Goal: Task Accomplishment & Management: Manage account settings

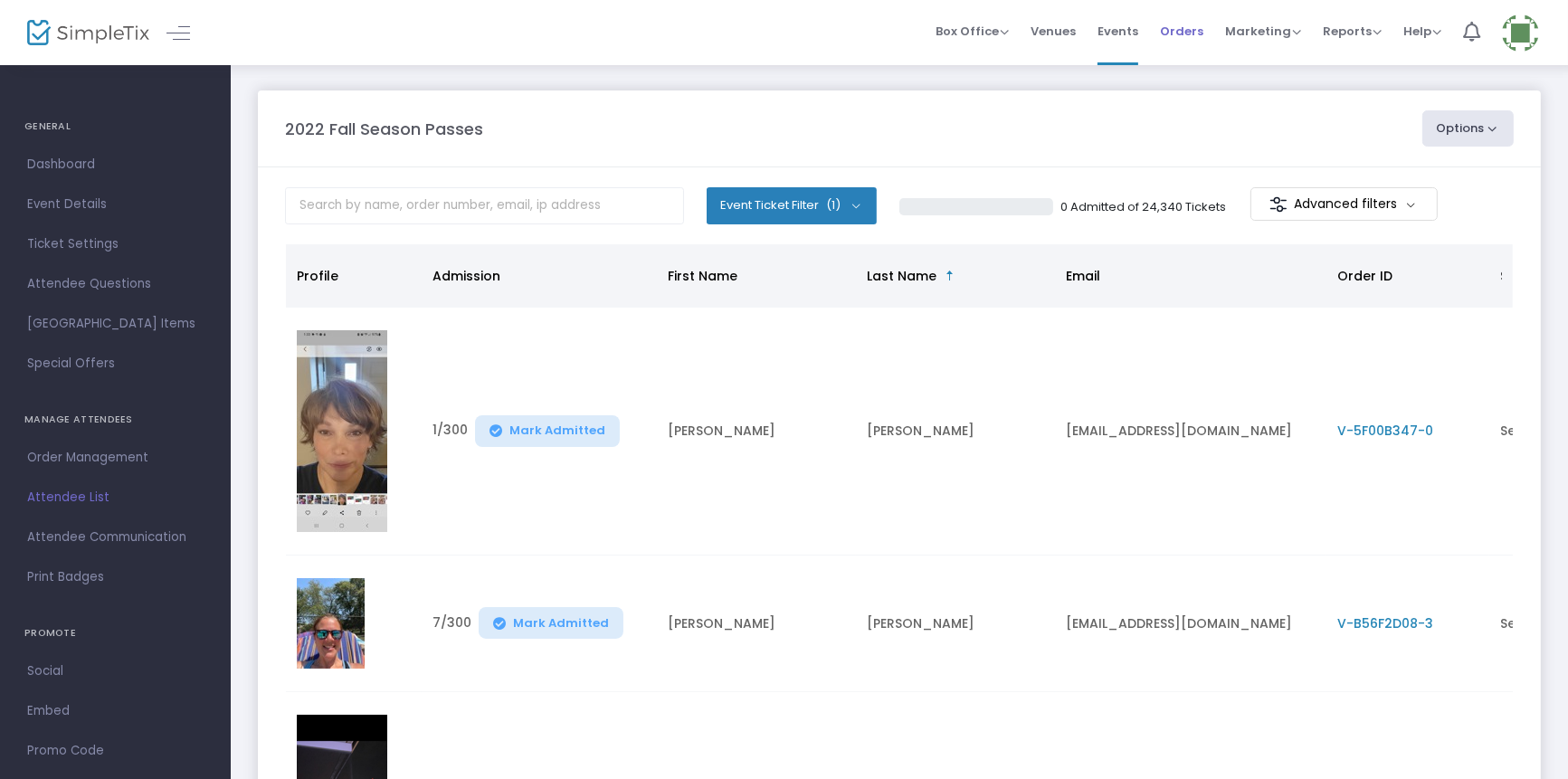
click at [1189, 20] on span "Orders" at bounding box center [1181, 30] width 44 height 46
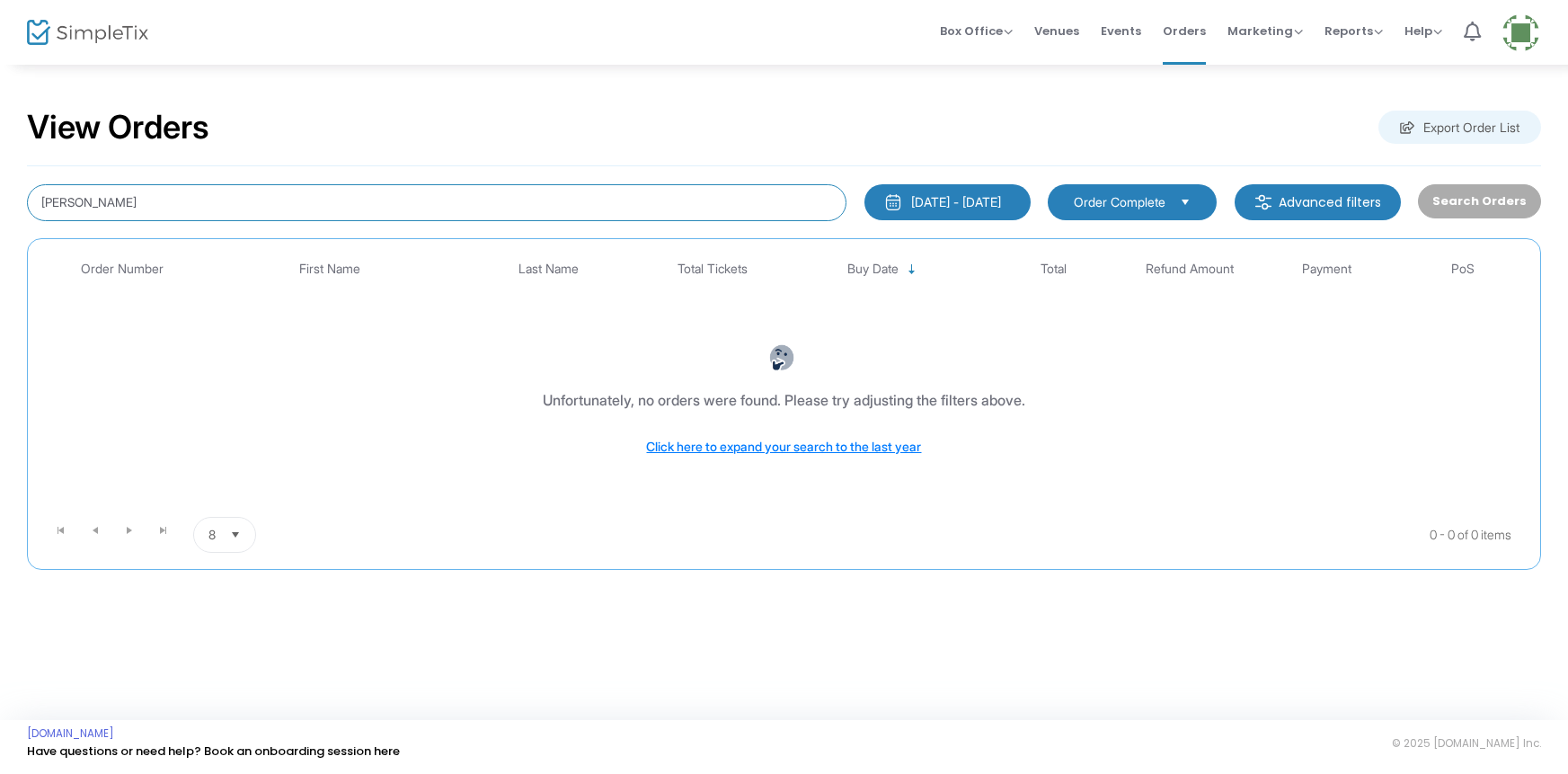
drag, startPoint x: 138, startPoint y: 201, endPoint x: 24, endPoint y: 191, distance: 114.4
click at [0, 193] on div "View Orders Export Order List [PERSON_NAME] [DATE] - [DATE] Last 30 Days [DATE]…" at bounding box center [784, 348] width 1568 height 570
type input "[PERSON_NAME]"
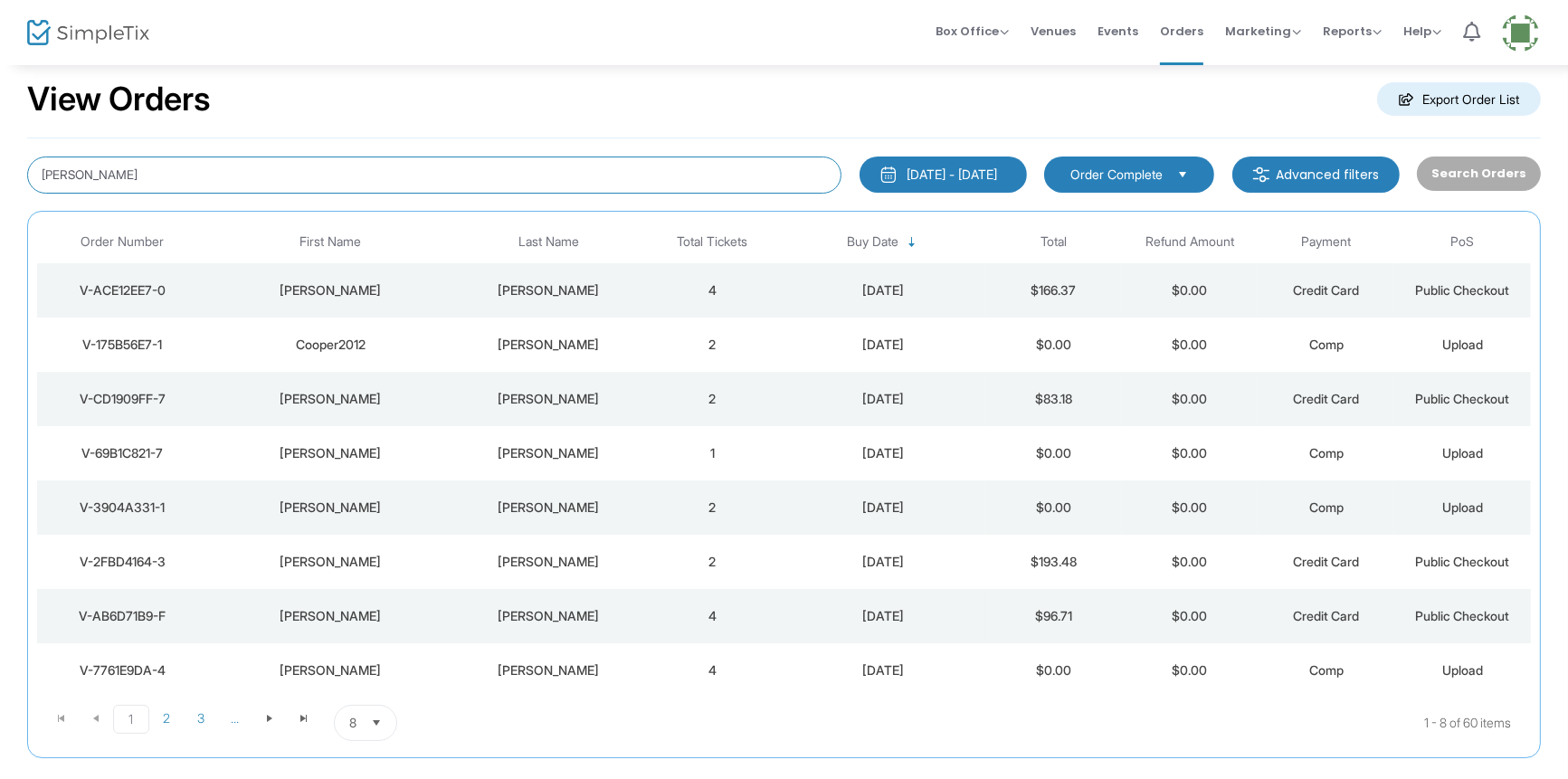
scroll to position [124, 0]
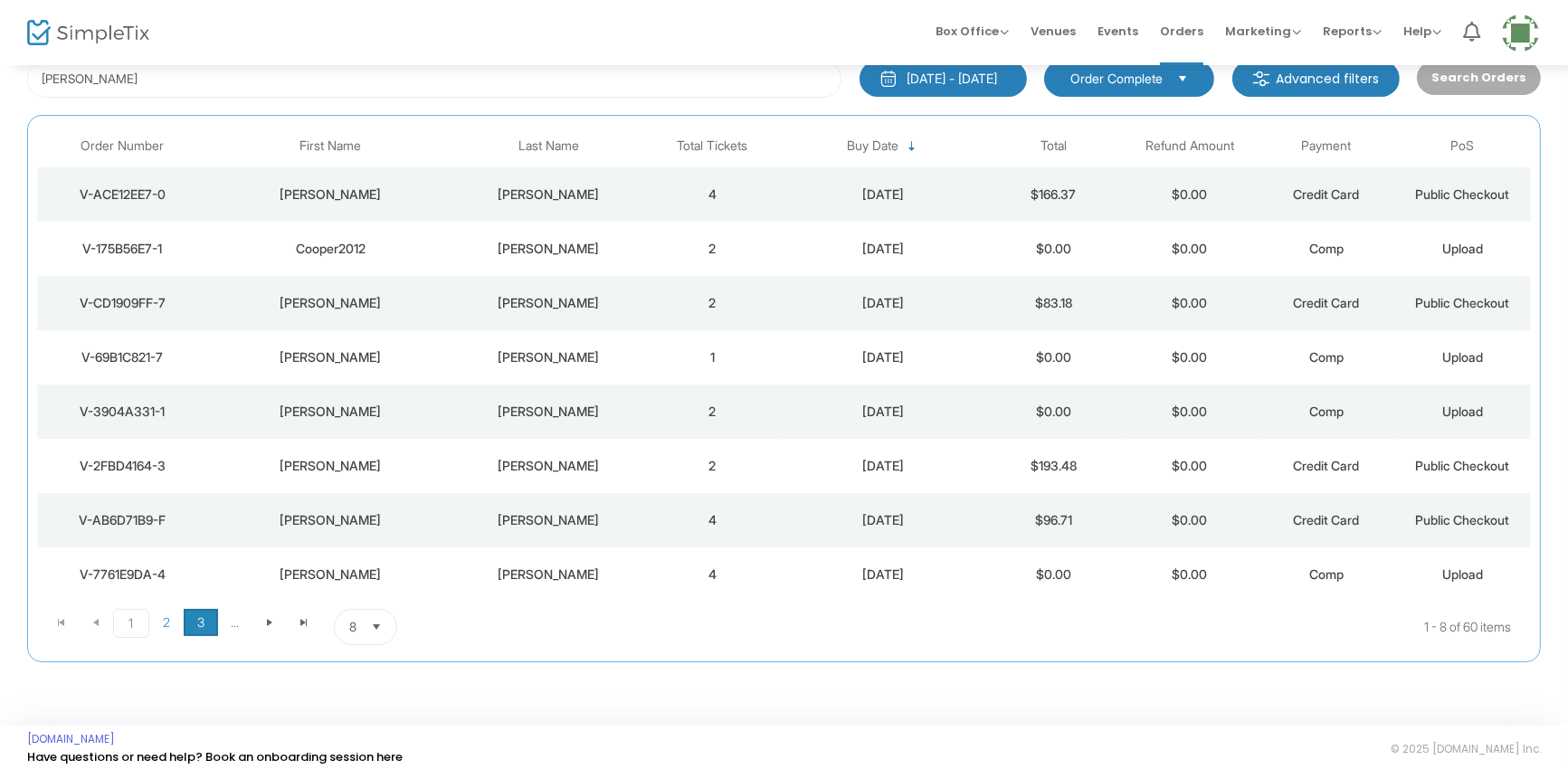
click at [200, 618] on span "3" at bounding box center [200, 622] width 34 height 27
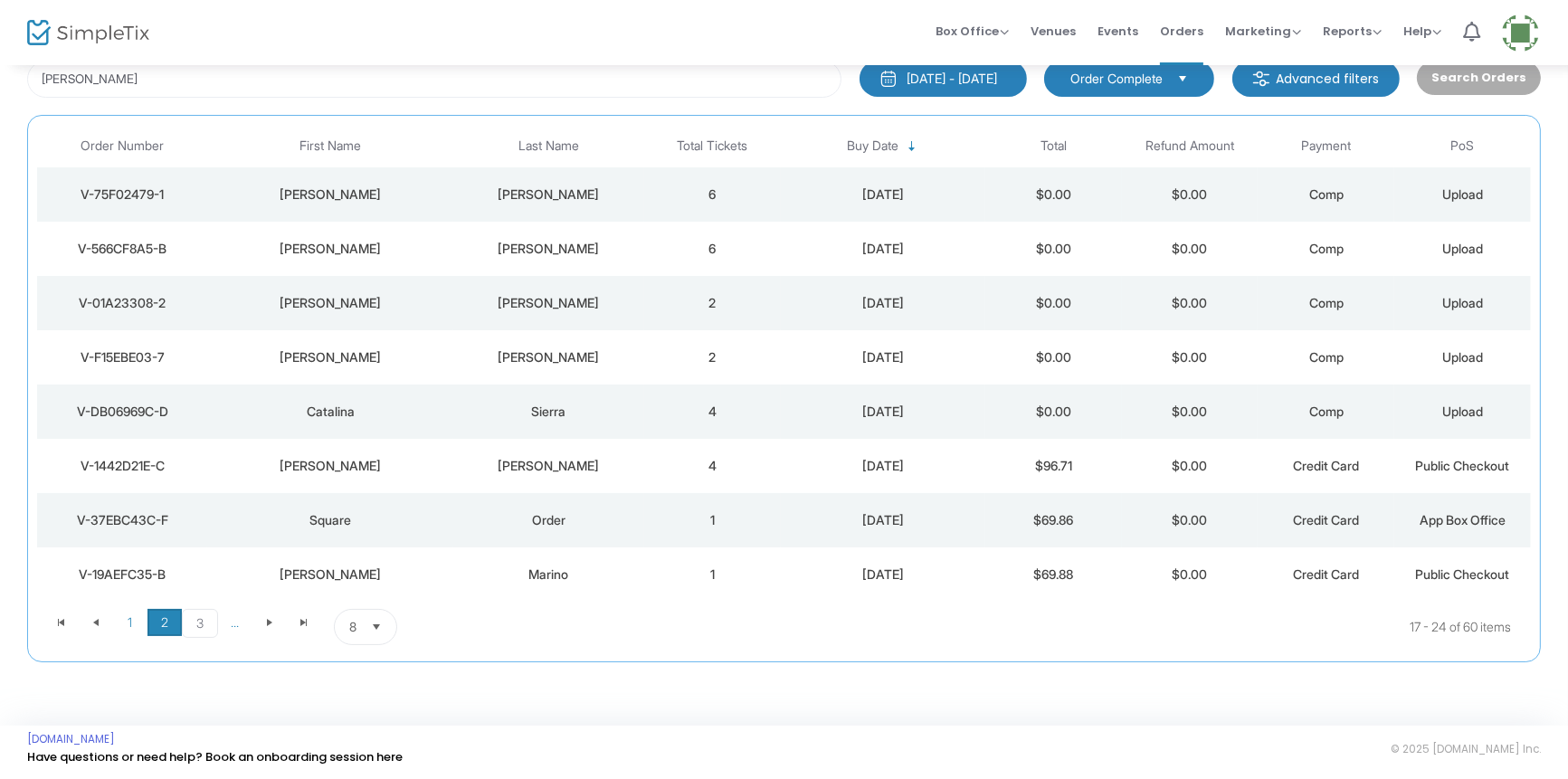
click at [164, 620] on span "2" at bounding box center [164, 622] width 34 height 27
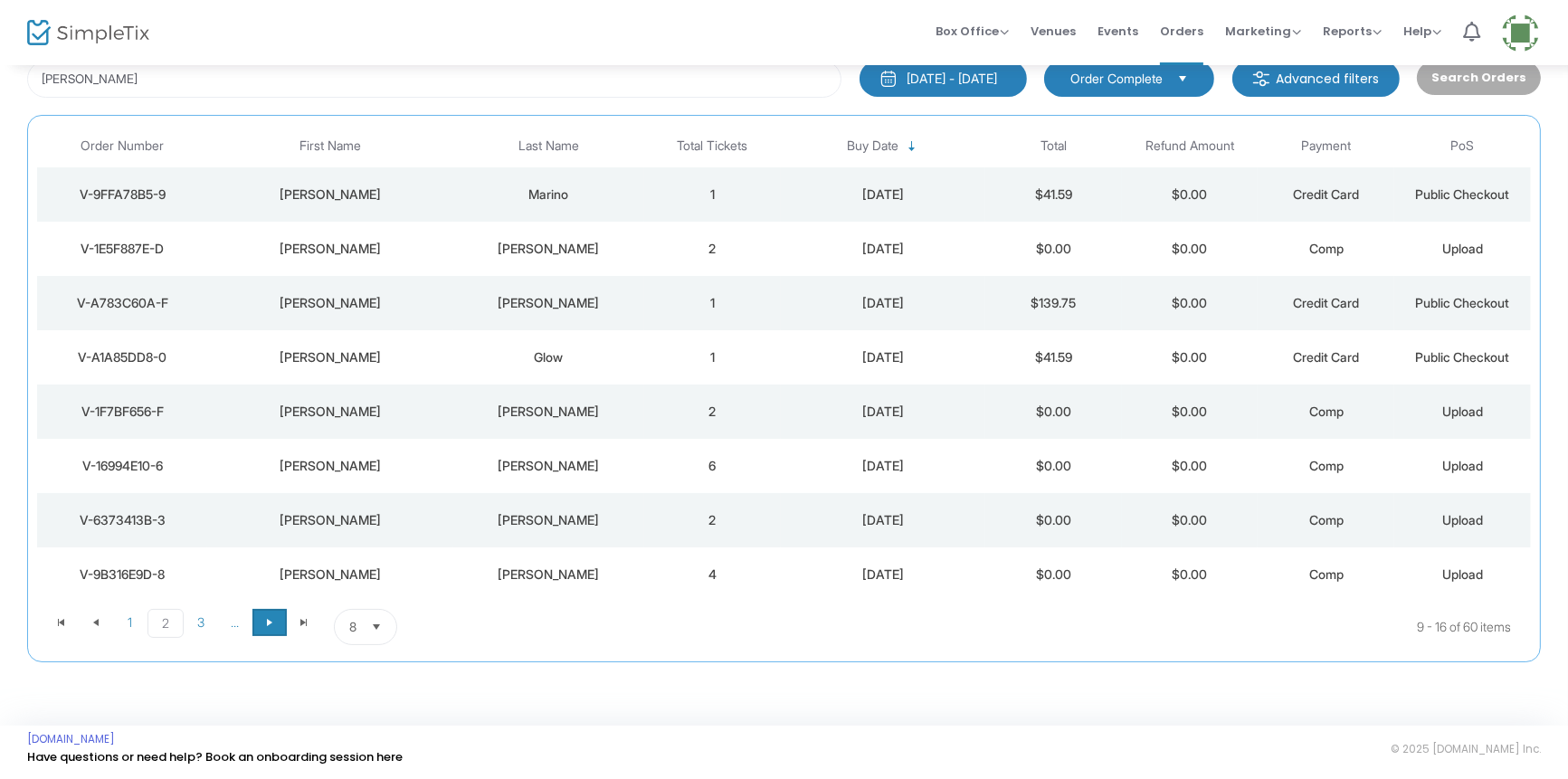
click at [271, 619] on span "Go to the next page" at bounding box center [269, 621] width 15 height 15
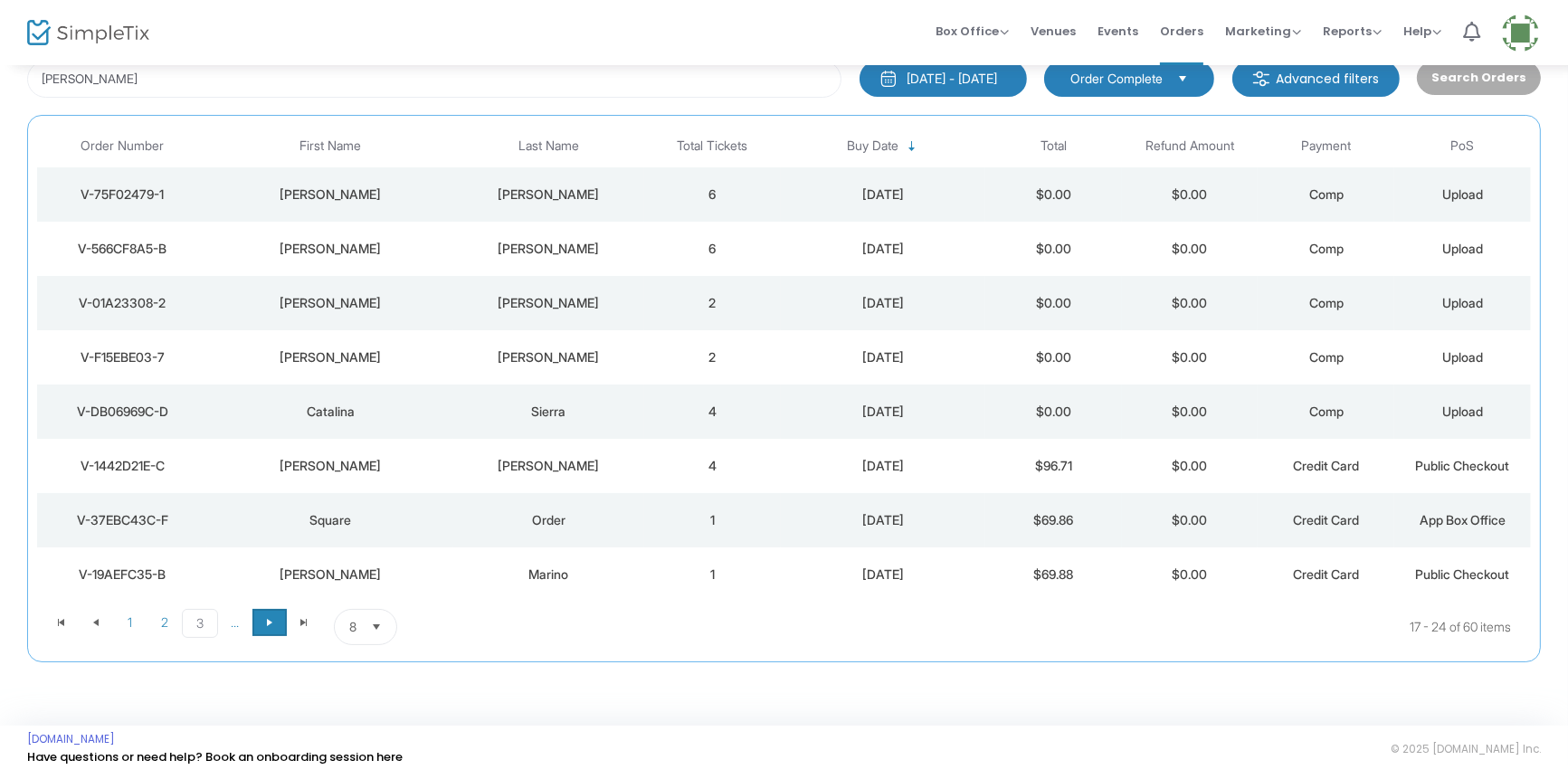
click at [267, 624] on span "Go to the next page" at bounding box center [269, 621] width 15 height 15
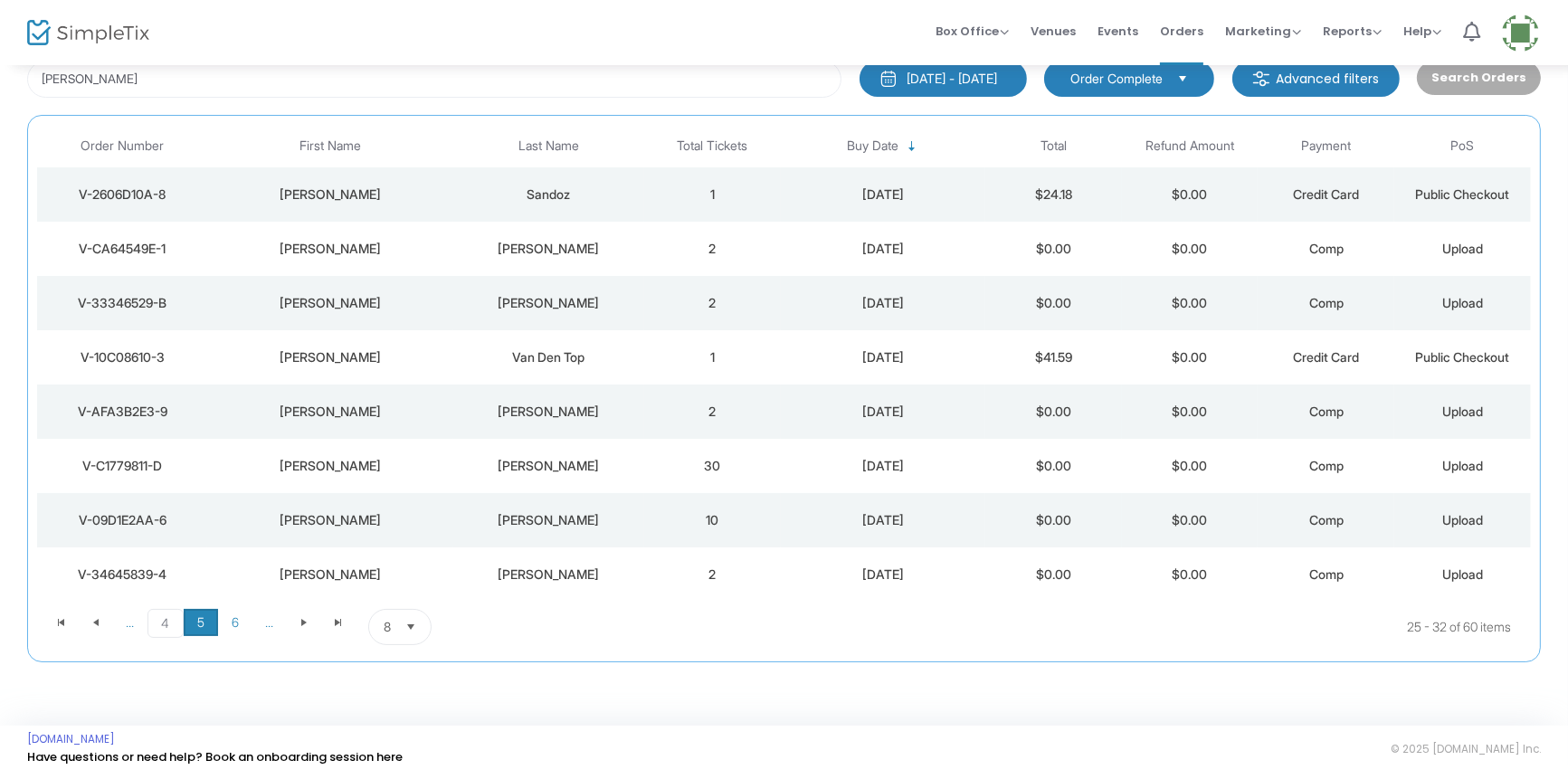
click at [196, 618] on span "5" at bounding box center [200, 622] width 34 height 27
click at [241, 627] on span "6" at bounding box center [234, 622] width 34 height 27
click at [525, 461] on div "[PERSON_NAME]" at bounding box center [549, 466] width 182 height 18
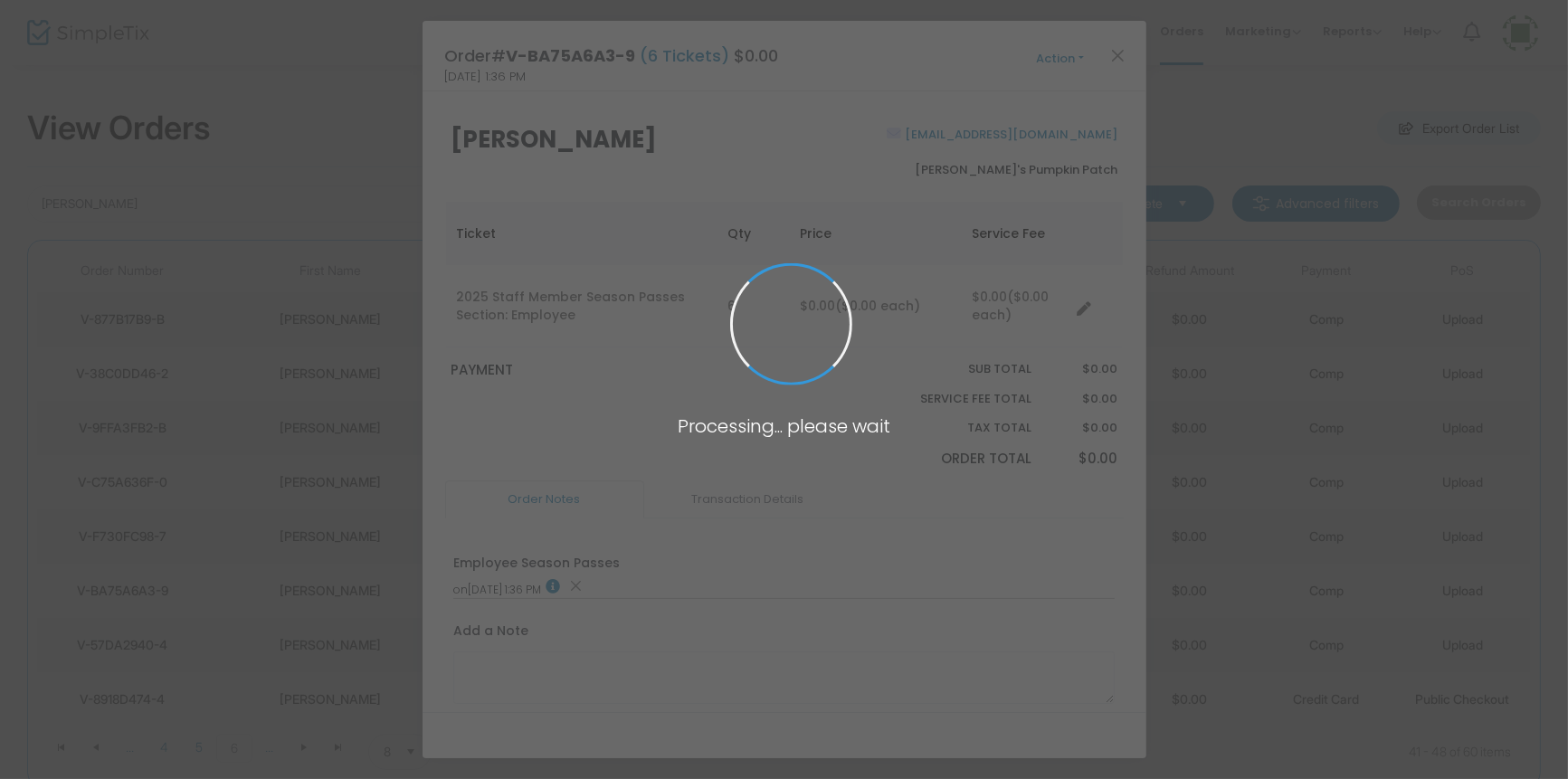
scroll to position [0, 0]
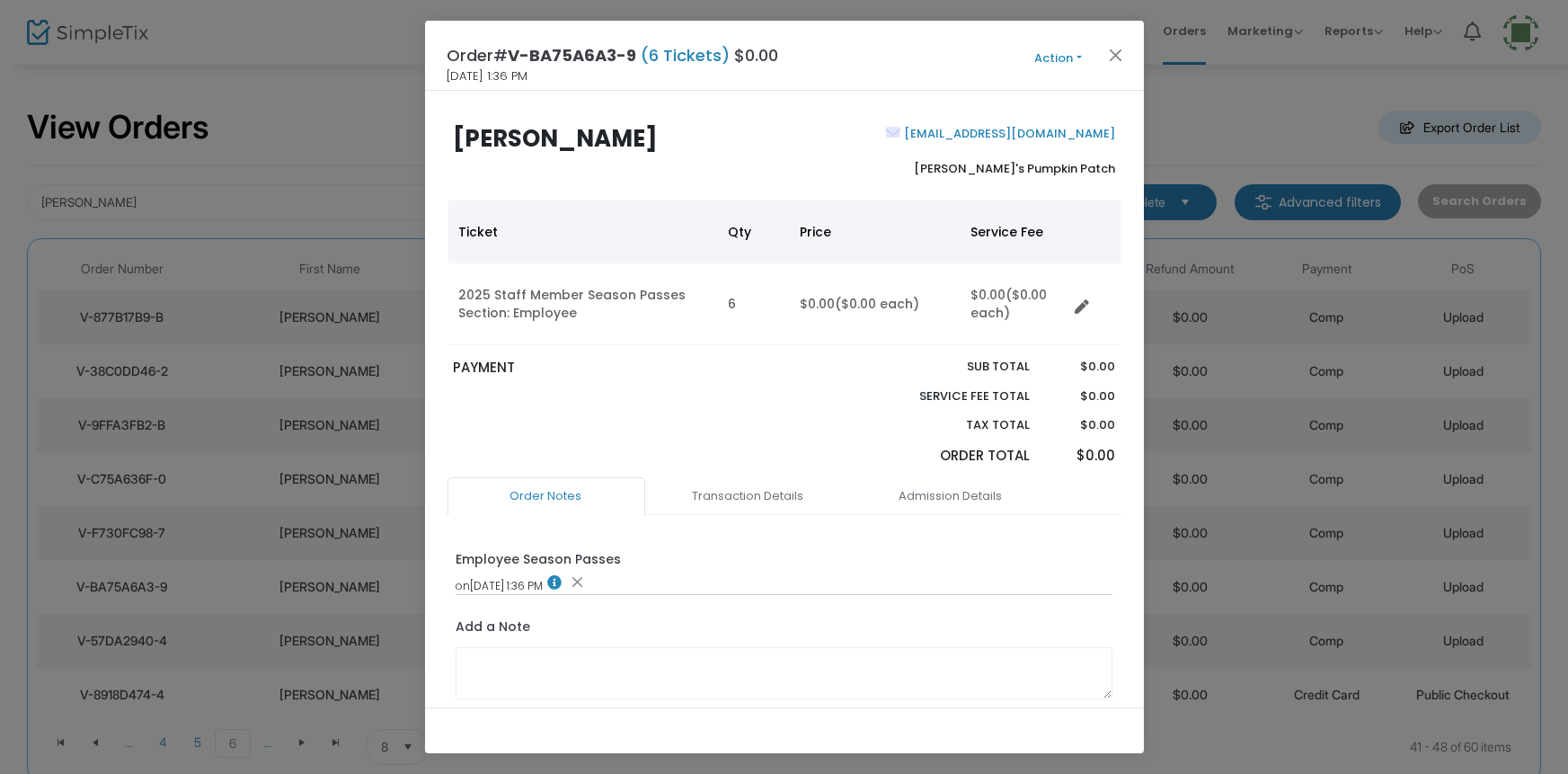
click at [1053, 54] on button "Action" at bounding box center [1059, 58] width 108 height 19
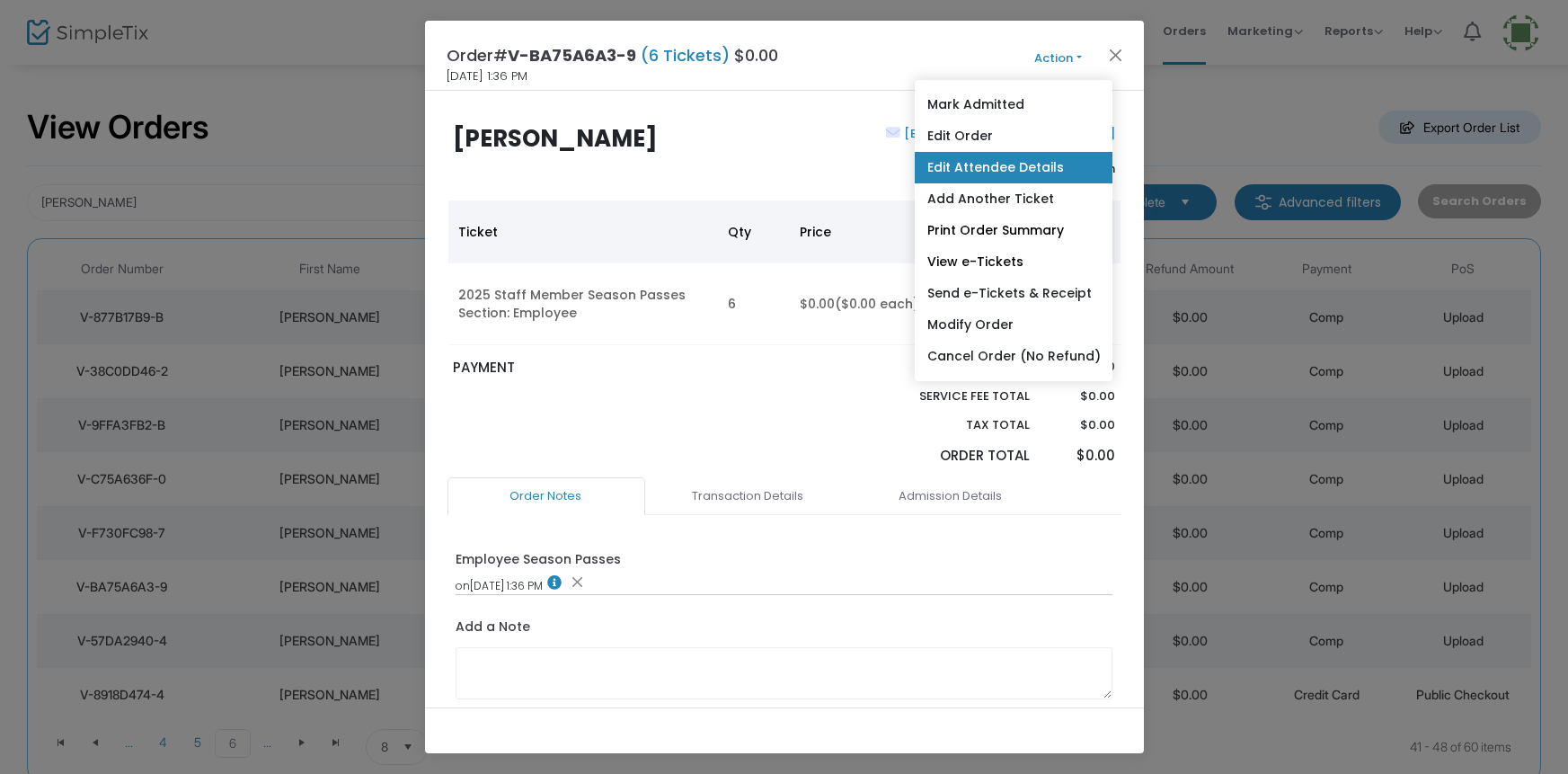
click at [969, 165] on link "Edit Attendee Details" at bounding box center [1012, 167] width 198 height 32
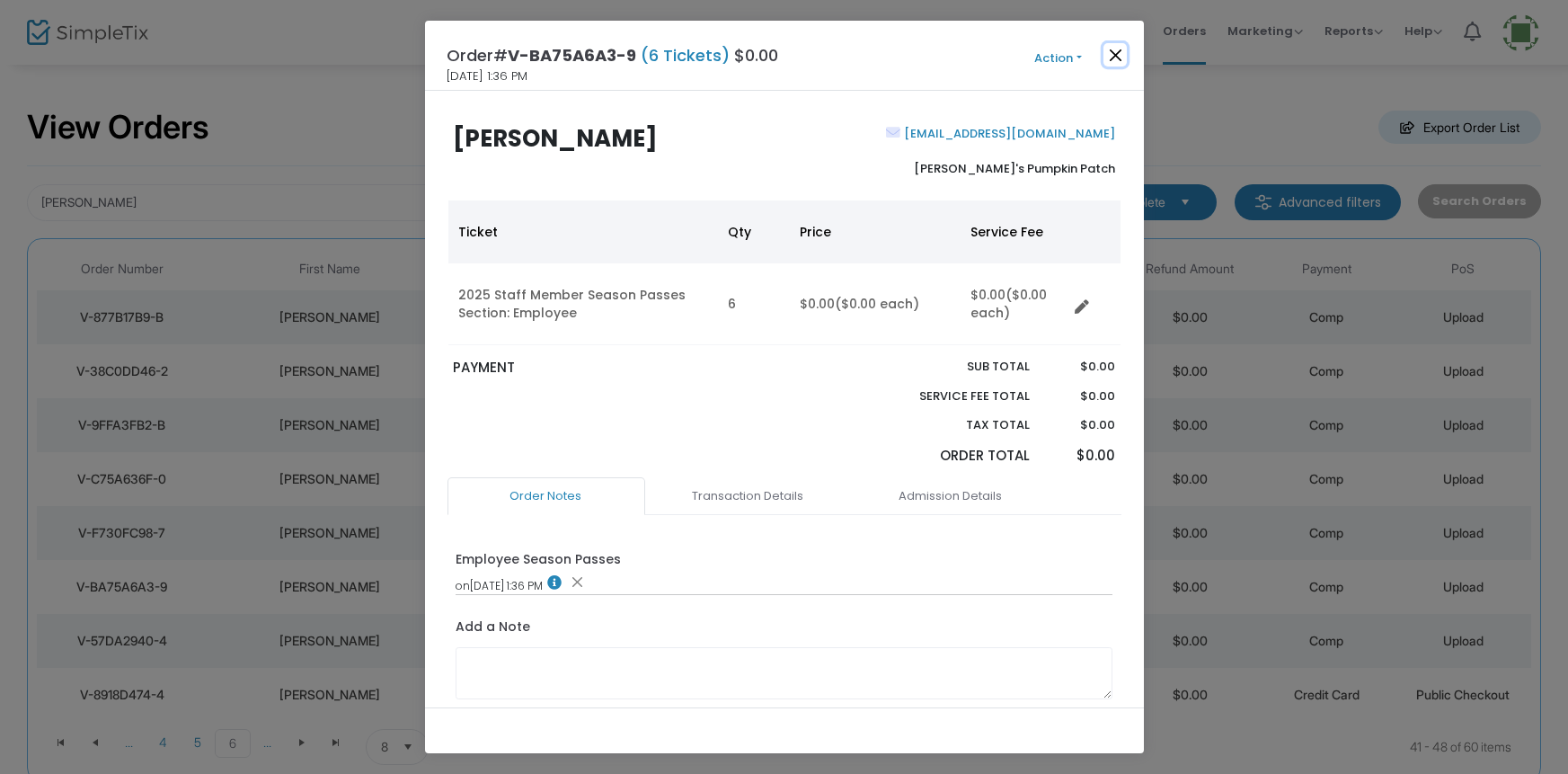
click at [1114, 58] on button "Close" at bounding box center [1115, 55] width 23 height 23
